Goal: Information Seeking & Learning: Learn about a topic

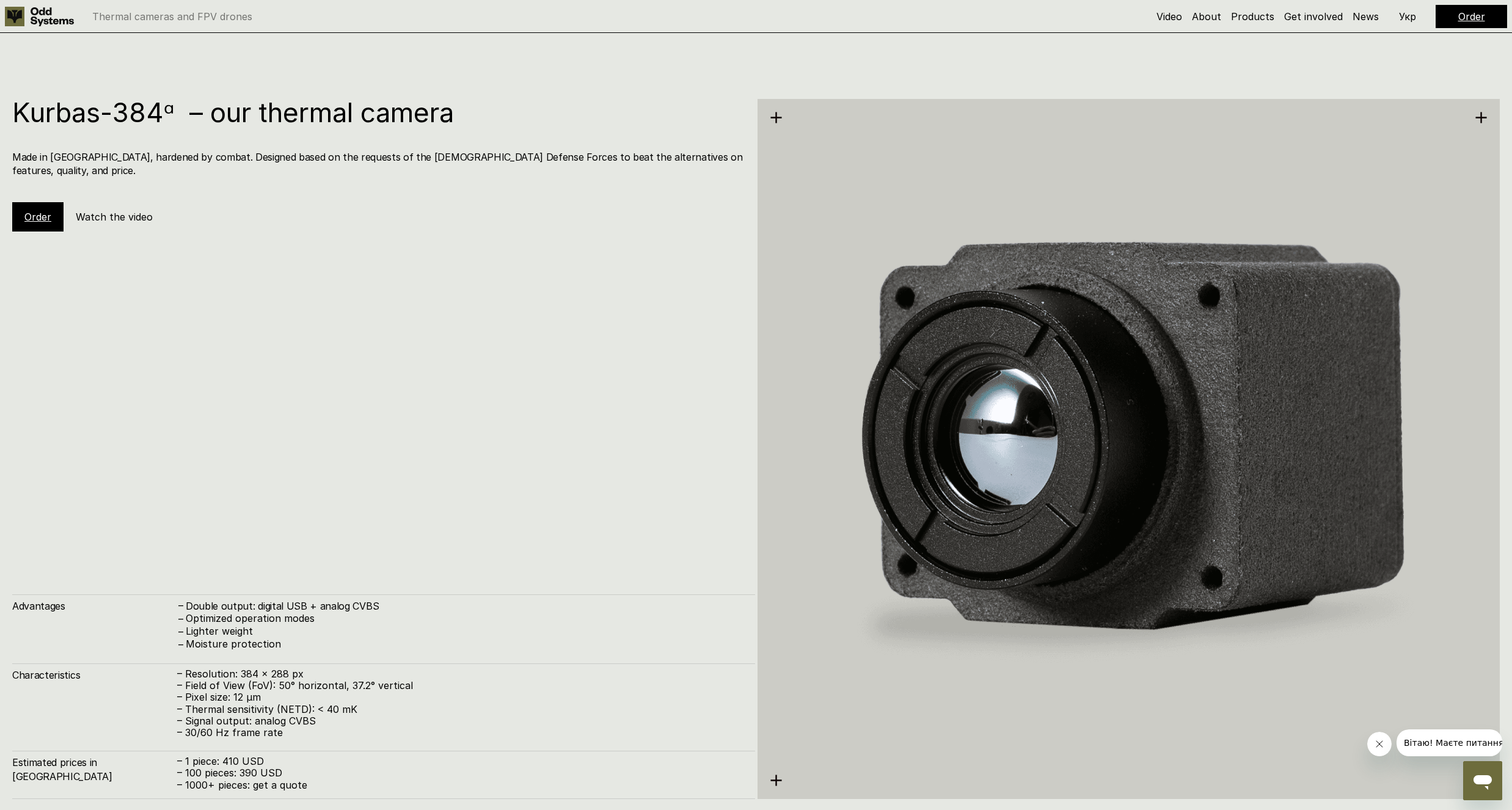
scroll to position [3196, 0]
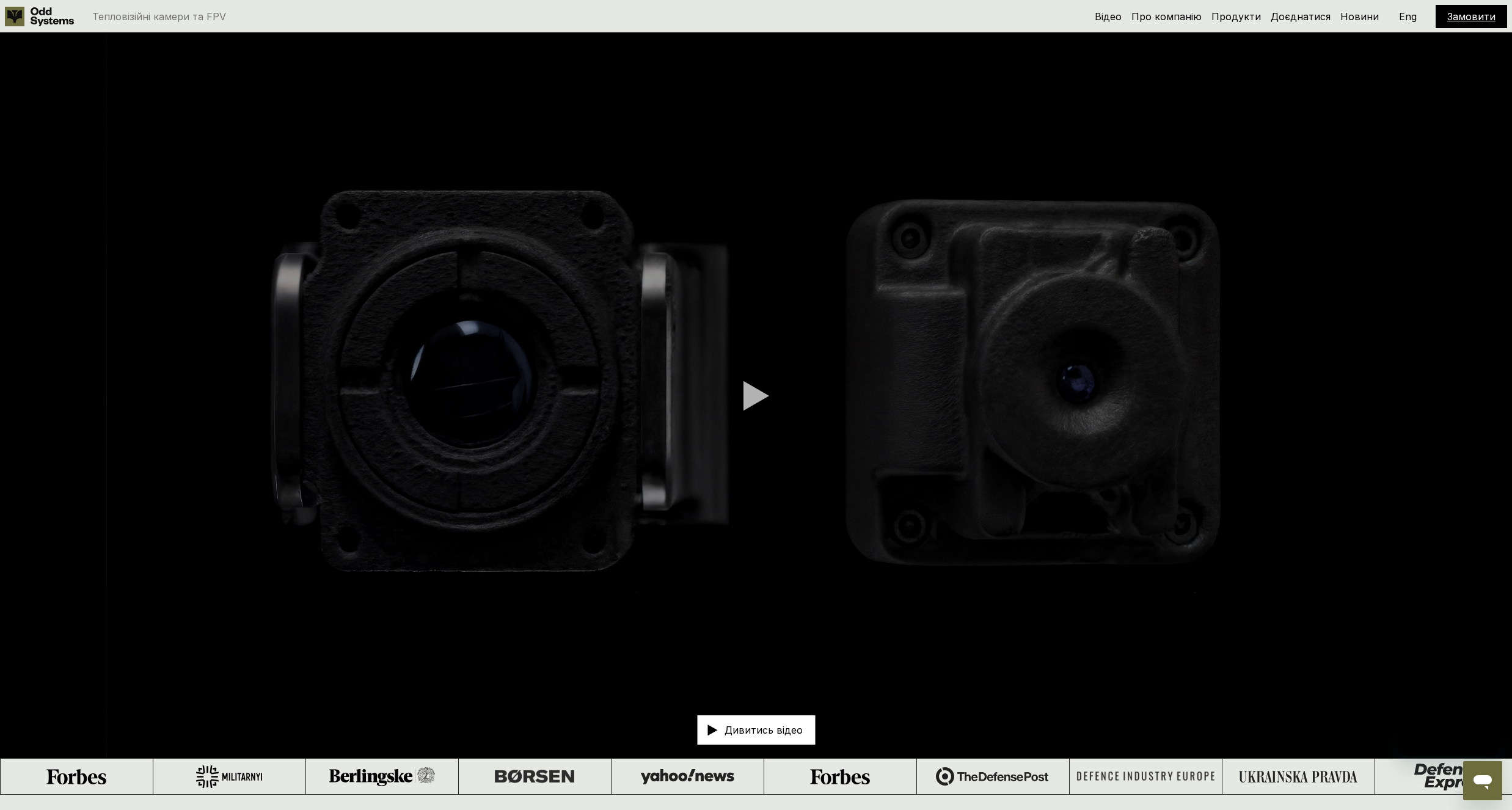
click at [759, 400] on div at bounding box center [756, 396] width 25 height 31
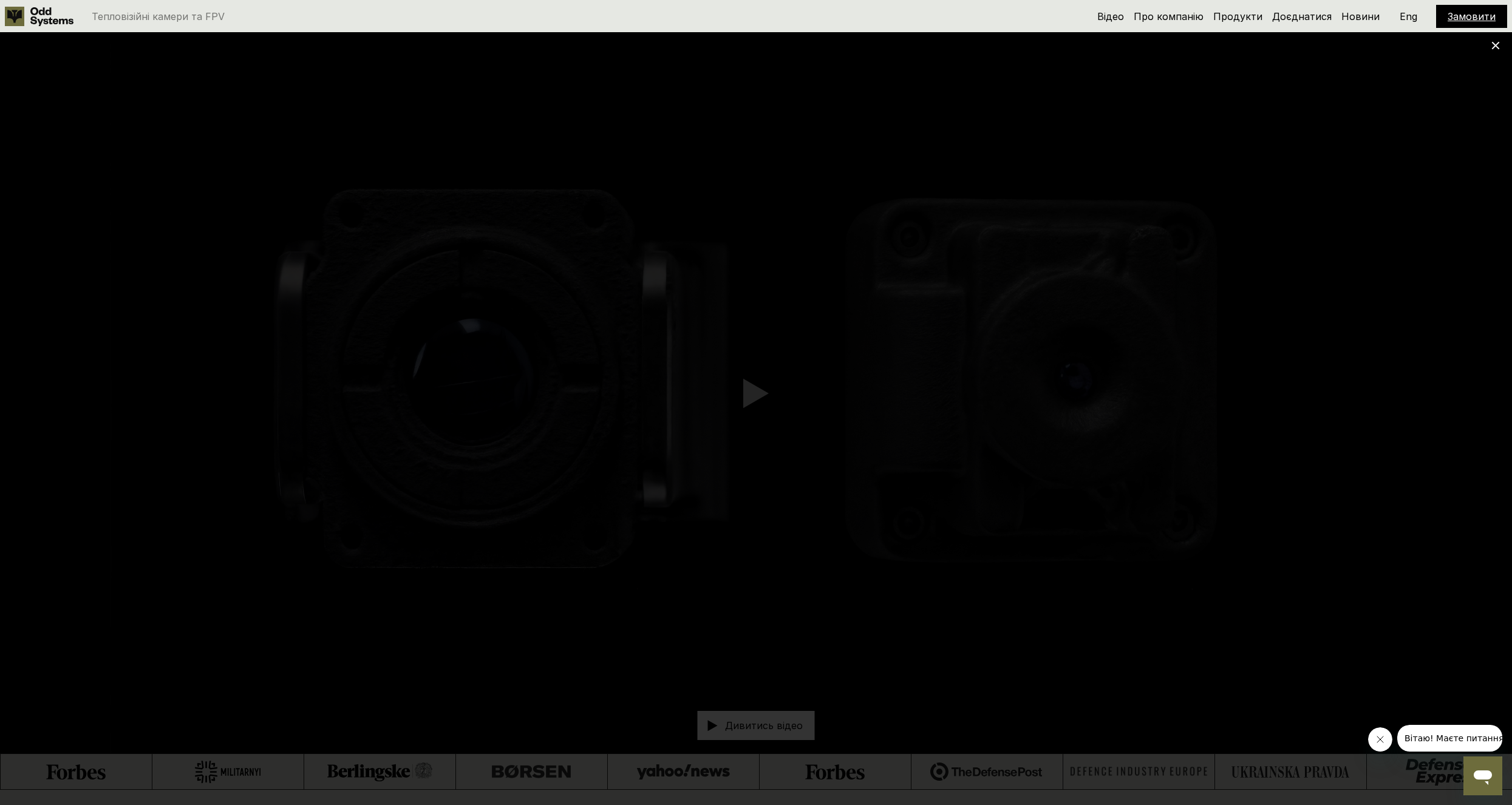
click at [1494, 43] on use at bounding box center [1495, 46] width 8 height 8
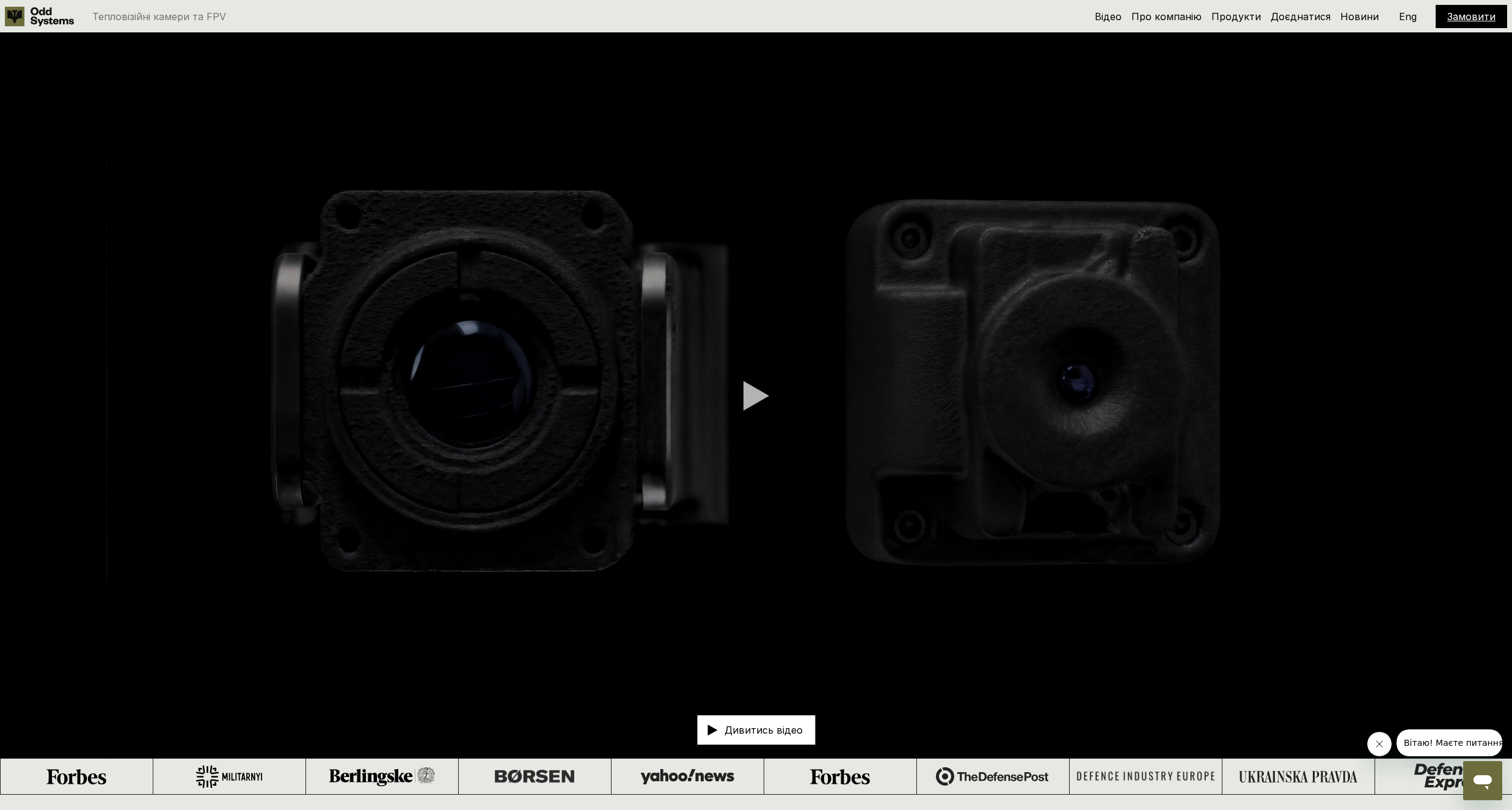
click at [329, 579] on video at bounding box center [756, 395] width 1512 height 725
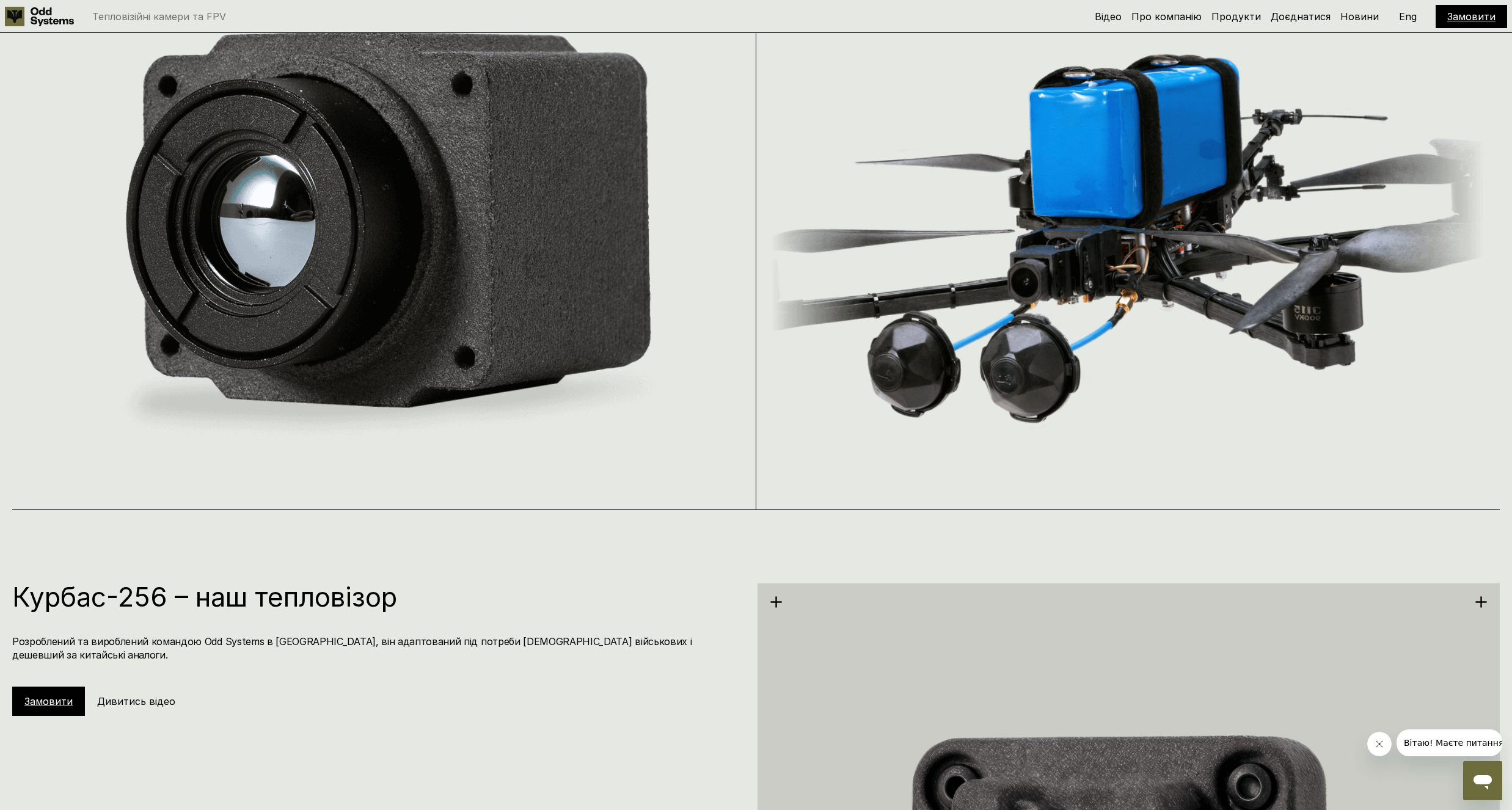
scroll to position [1906, 0]
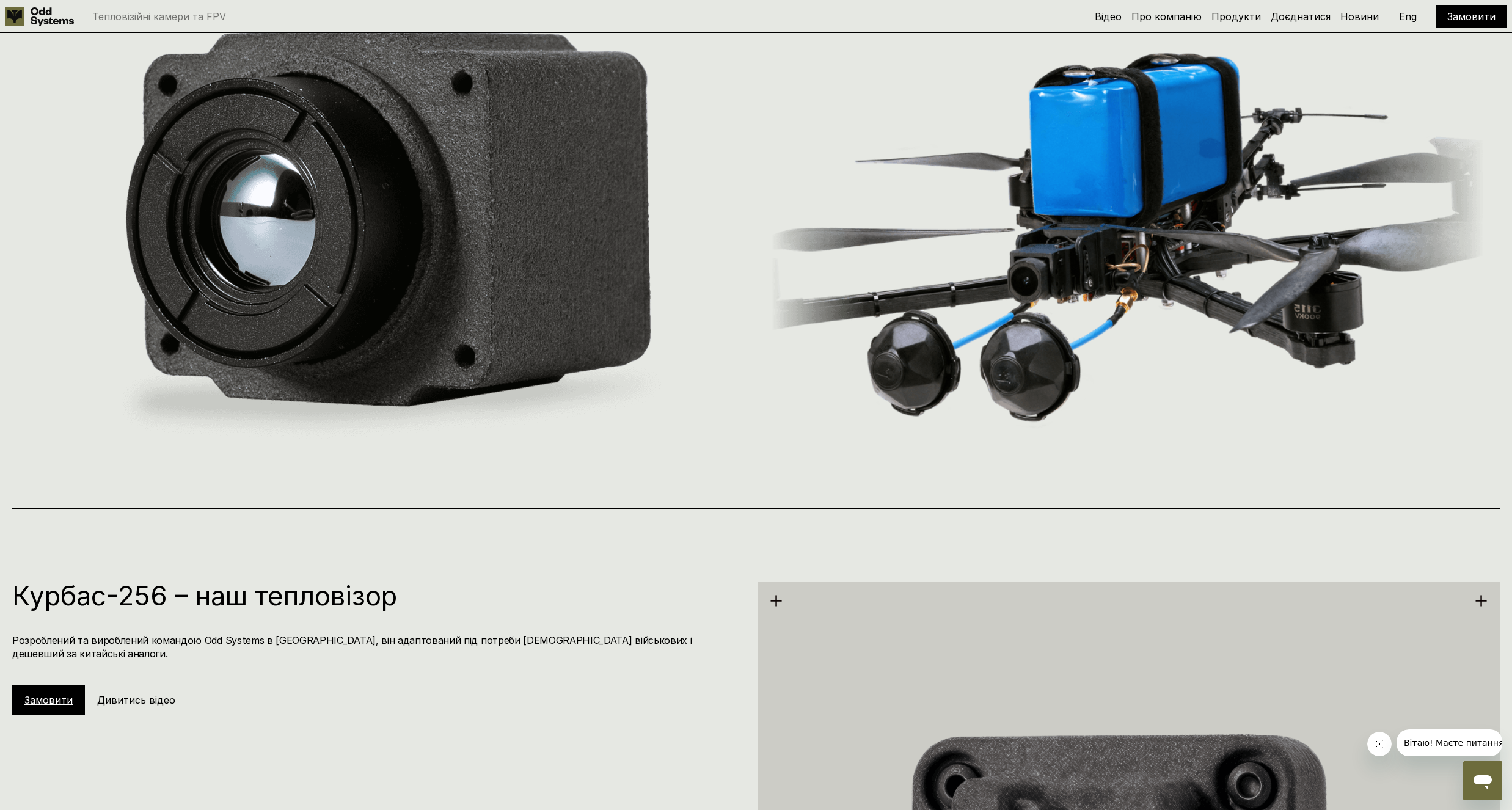
click at [1410, 22] on p "Eng" at bounding box center [1407, 16] width 18 height 10
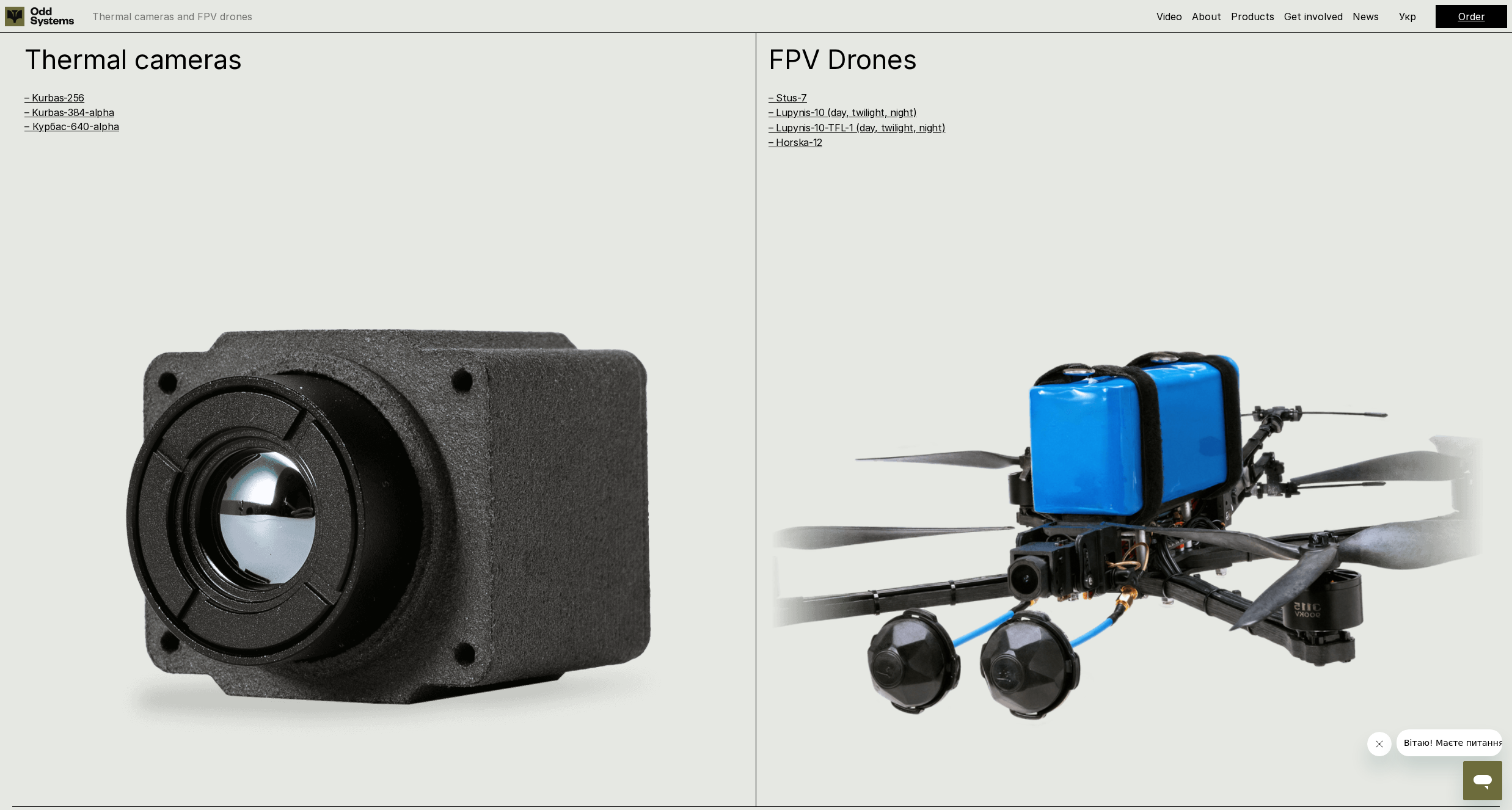
scroll to position [1466, 0]
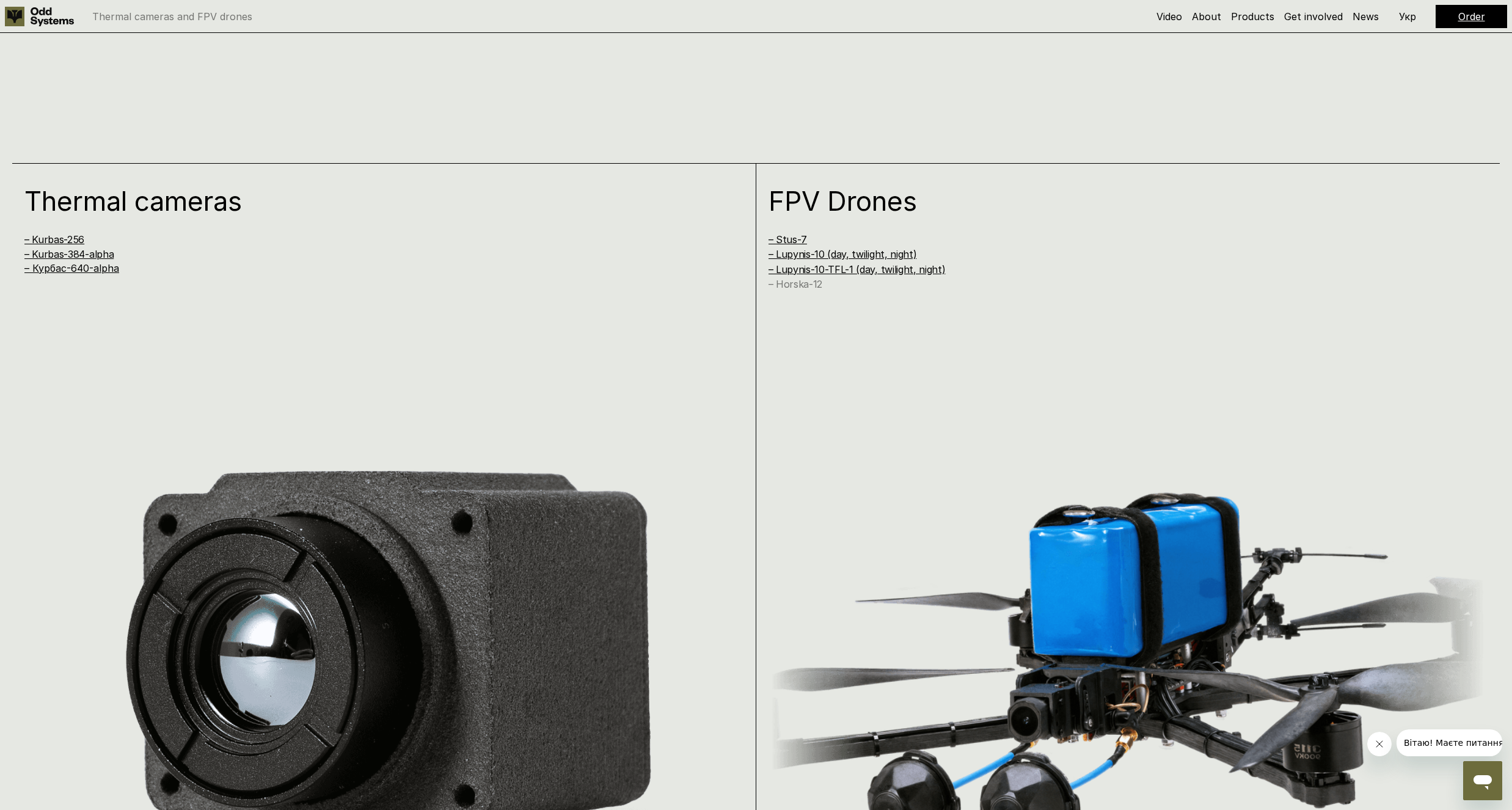
click at [811, 283] on link "– Horska-12" at bounding box center [795, 284] width 54 height 12
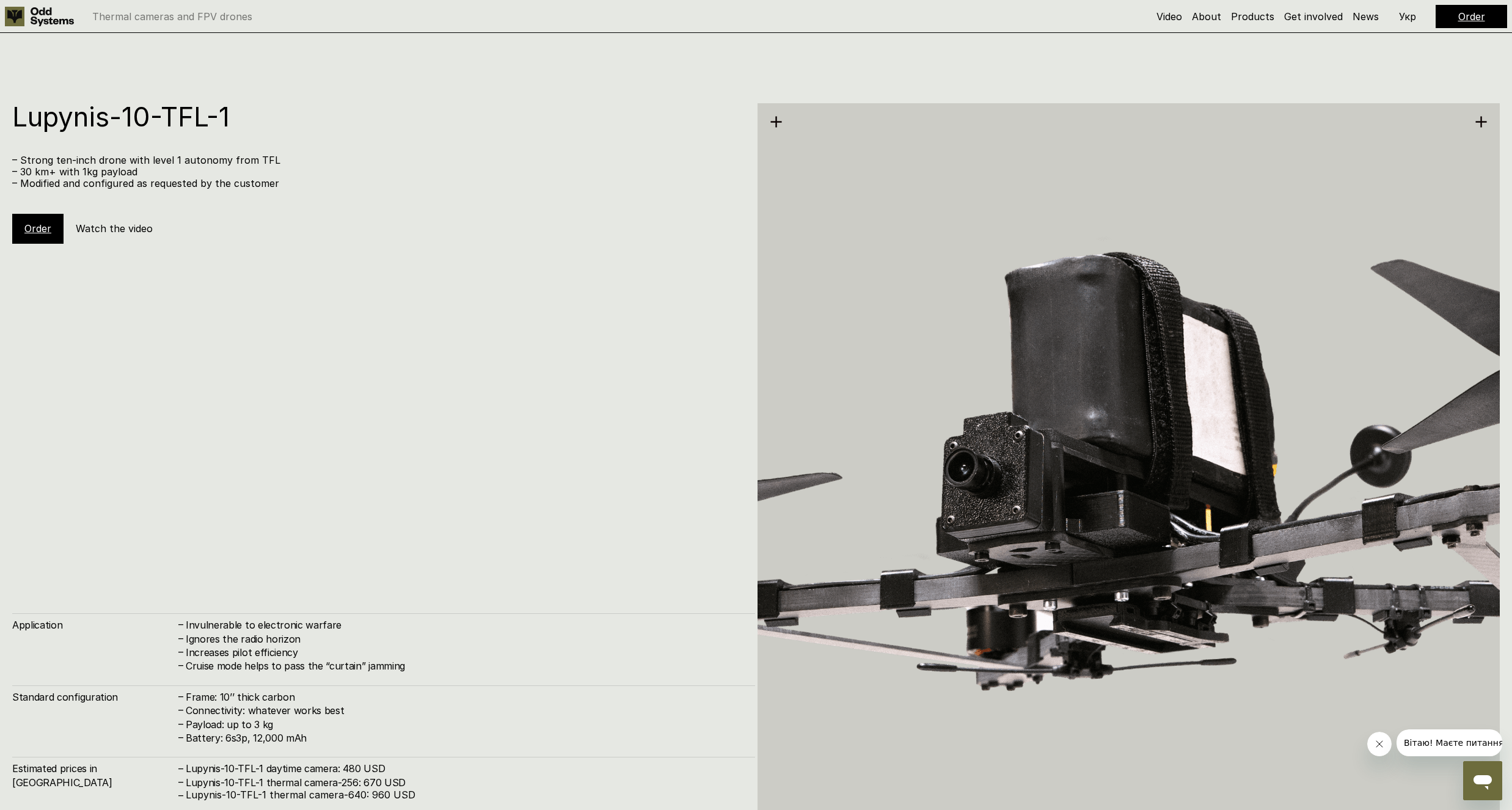
scroll to position [6469, 0]
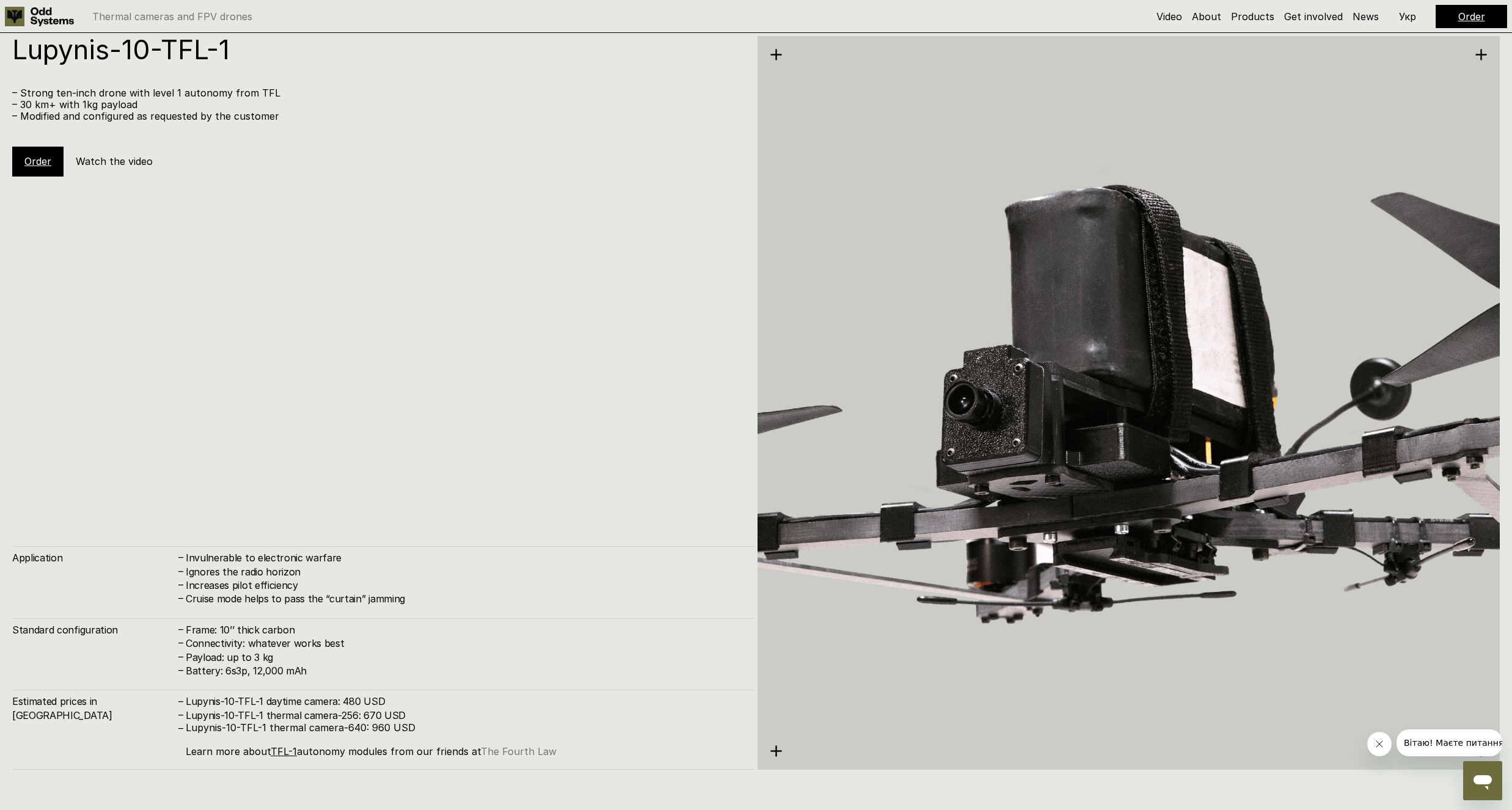
click at [539, 749] on link "The Fourth Law" at bounding box center [518, 752] width 75 height 12
